Goal: Task Accomplishment & Management: Use online tool/utility

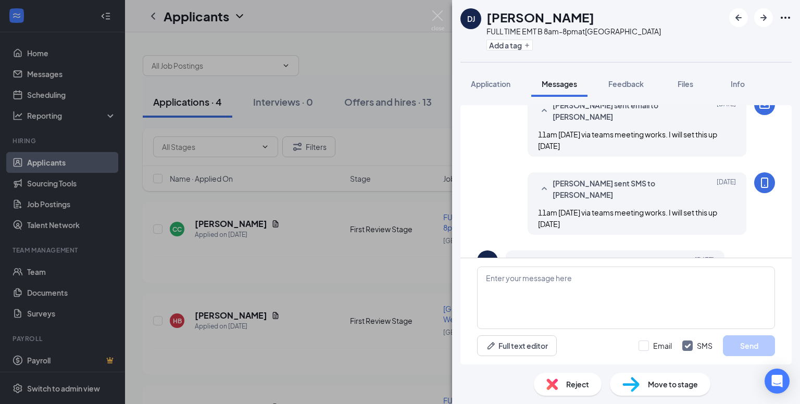
scroll to position [857, 0]
click at [692, 82] on span "Files" at bounding box center [685, 83] width 16 height 9
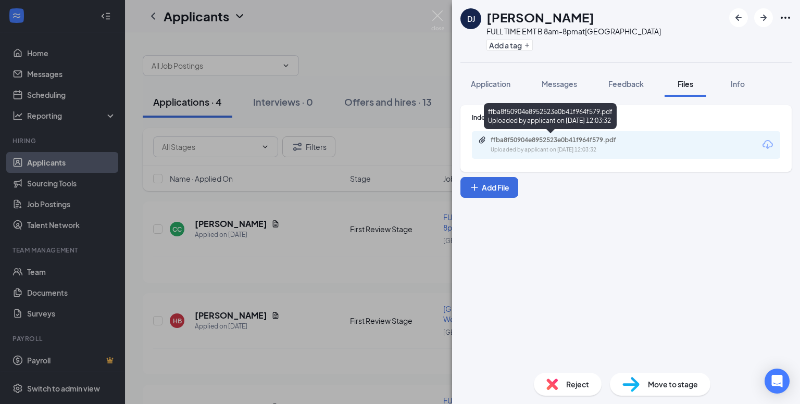
click at [579, 149] on div "Uploaded by applicant on Sep 13, 2025 at 12:03:32" at bounding box center [569, 150] width 156 height 8
